Goal: Use online tool/utility: Utilize a website feature to perform a specific function

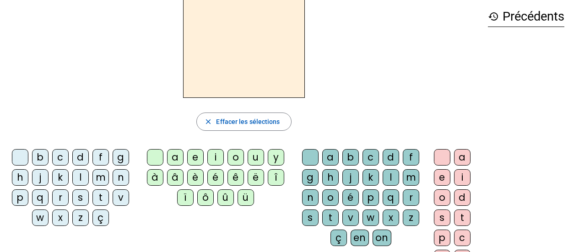
scroll to position [46, 0]
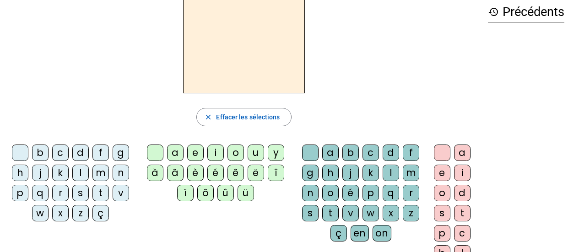
click at [215, 156] on div "i" at bounding box center [215, 153] width 16 height 16
click at [386, 172] on div "l" at bounding box center [391, 173] width 16 height 16
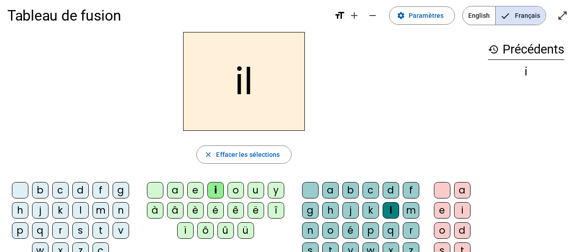
scroll to position [0, 0]
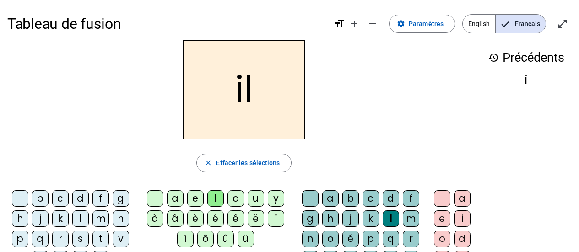
click at [98, 220] on div "m" at bounding box center [100, 219] width 16 height 16
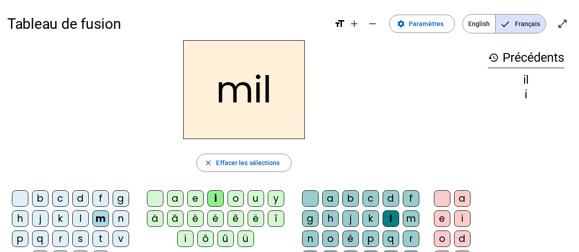
click at [178, 195] on div "a" at bounding box center [175, 198] width 16 height 16
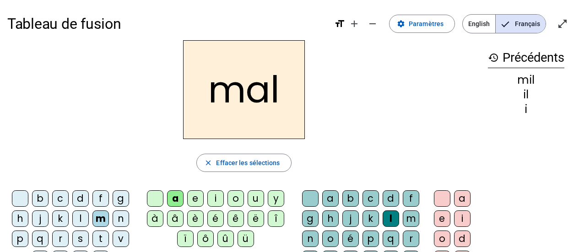
click at [309, 200] on div at bounding box center [310, 198] width 16 height 16
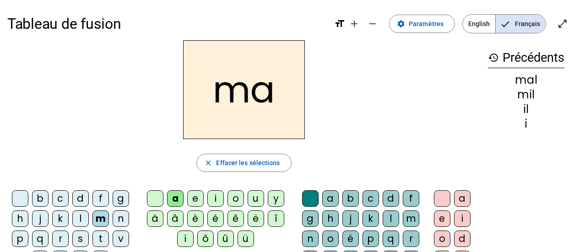
click at [82, 217] on div "l" at bounding box center [80, 219] width 16 height 16
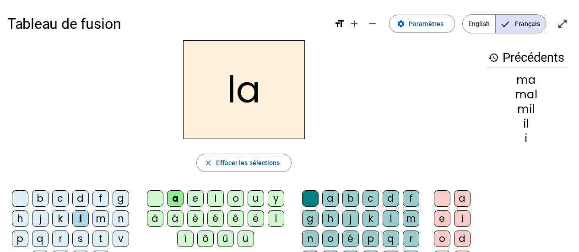
click at [255, 199] on div "u" at bounding box center [256, 198] width 16 height 16
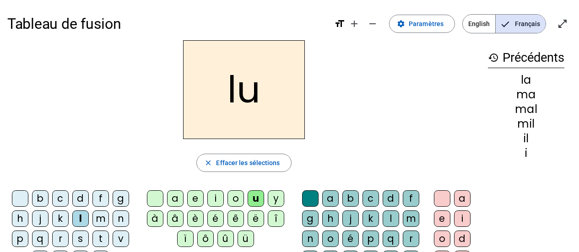
click at [85, 198] on div "d" at bounding box center [80, 198] width 16 height 16
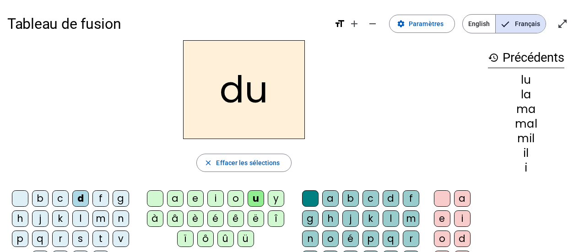
click at [101, 237] on div "t" at bounding box center [100, 239] width 16 height 16
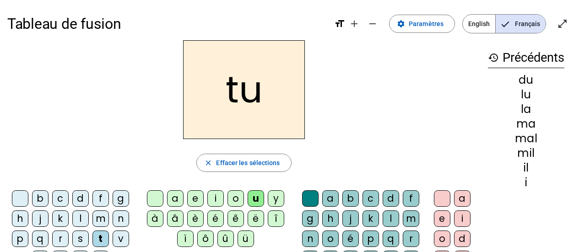
click at [200, 200] on div "e" at bounding box center [195, 198] width 16 height 16
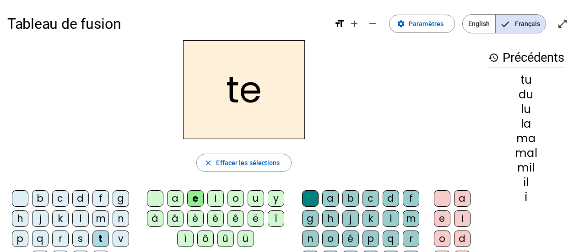
click at [83, 202] on div "d" at bounding box center [80, 198] width 16 height 16
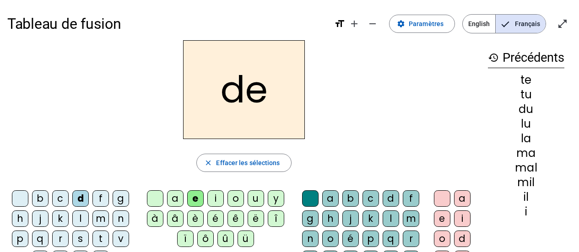
click at [44, 219] on div "j" at bounding box center [40, 219] width 16 height 16
